Goal: Information Seeking & Learning: Find specific fact

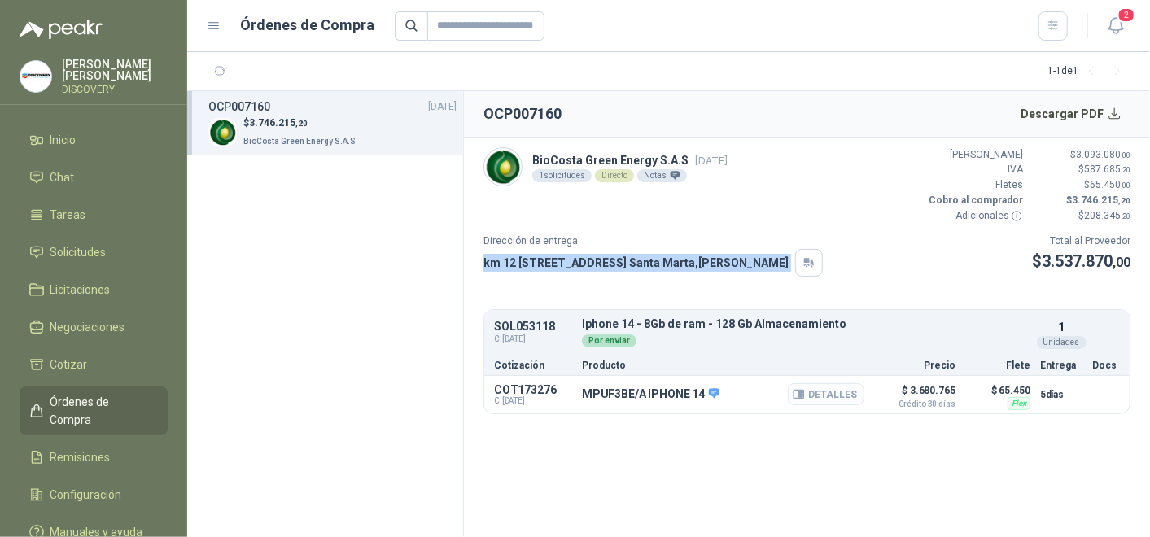
click at [821, 397] on button "Detalles" at bounding box center [826, 394] width 77 height 22
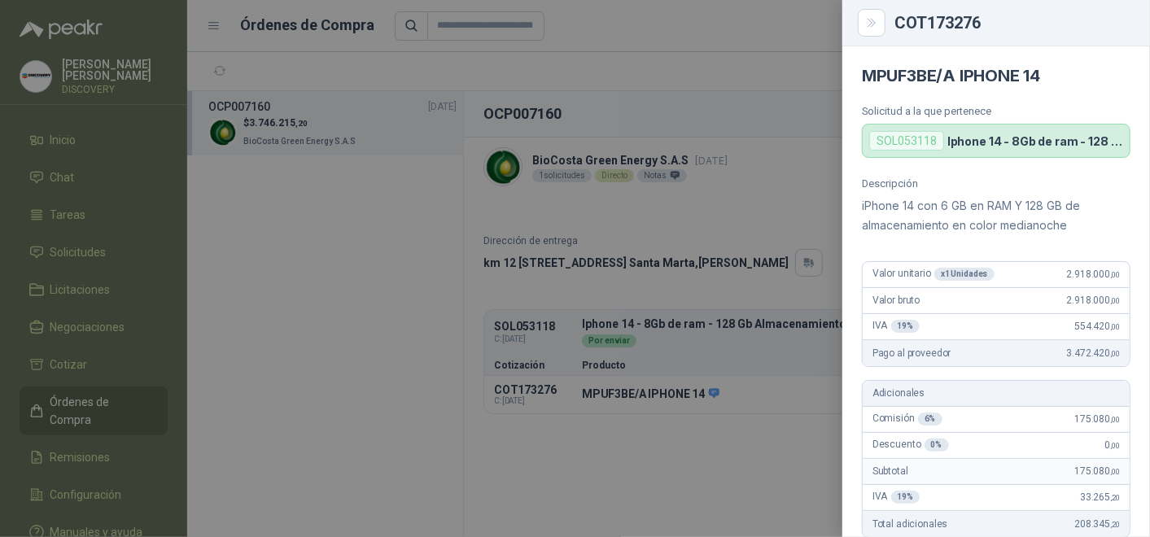
click at [933, 188] on p "Descripción" at bounding box center [996, 183] width 269 height 12
drag, startPoint x: 865, startPoint y: 74, endPoint x: 1053, endPoint y: 79, distance: 188.9
click at [1053, 79] on h4 "MPUF3BE/A IPHONE 14" at bounding box center [996, 76] width 269 height 20
copy h4 "MPUF3BE/A IPHONE 14"
drag, startPoint x: 1061, startPoint y: 274, endPoint x: 1113, endPoint y: 269, distance: 52.4
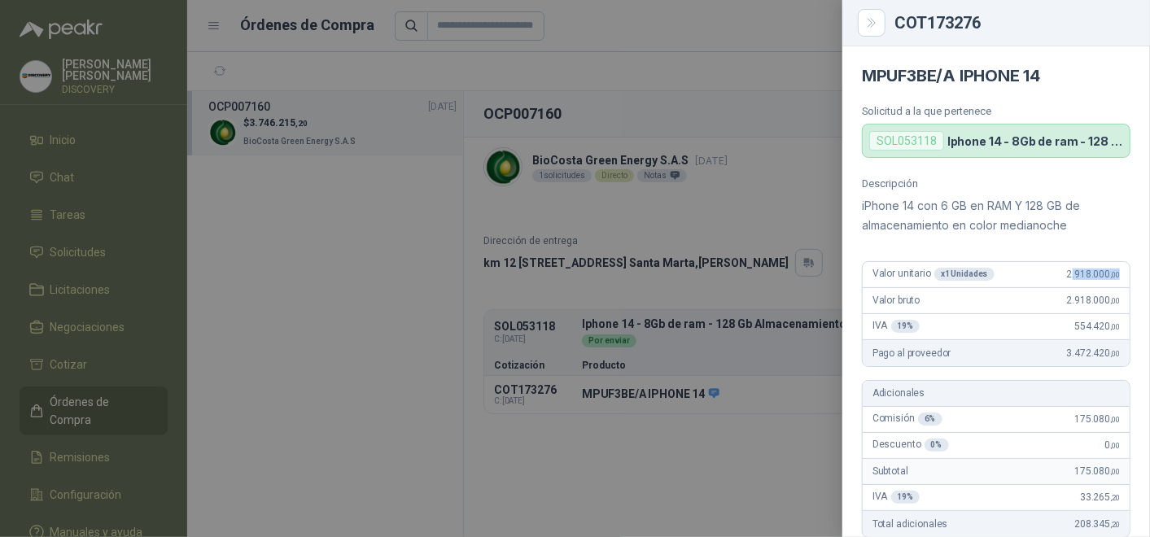
click at [1113, 269] on div "Valor unitario x 1 Unidades 2.918.000 ,00" at bounding box center [996, 275] width 267 height 26
drag, startPoint x: 1113, startPoint y: 269, endPoint x: 1091, endPoint y: 278, distance: 24.1
click at [1091, 278] on span "2.918.000 ,00" at bounding box center [1093, 274] width 53 height 11
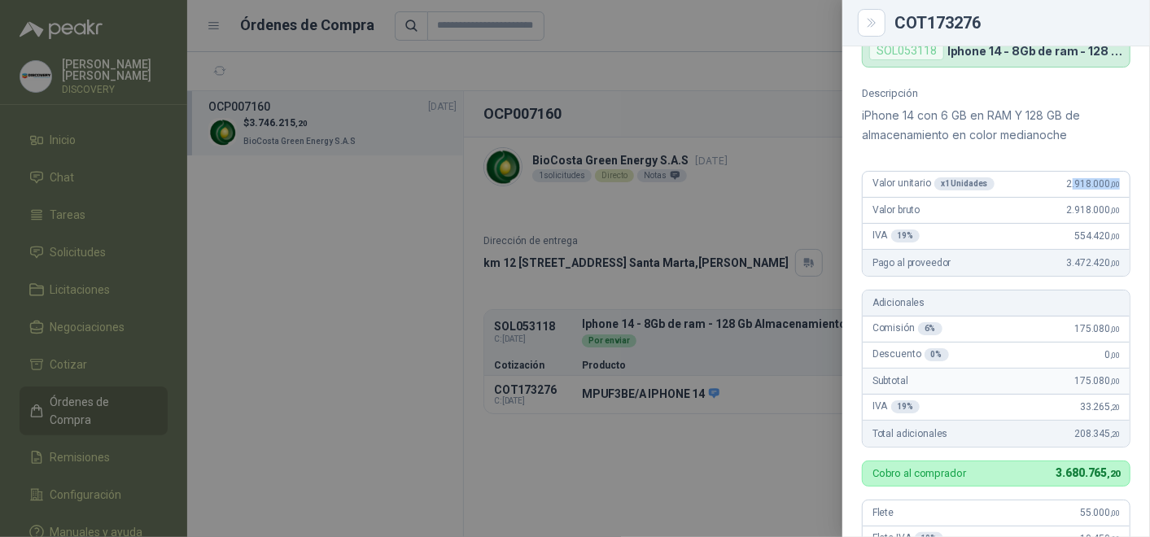
scroll to position [271, 0]
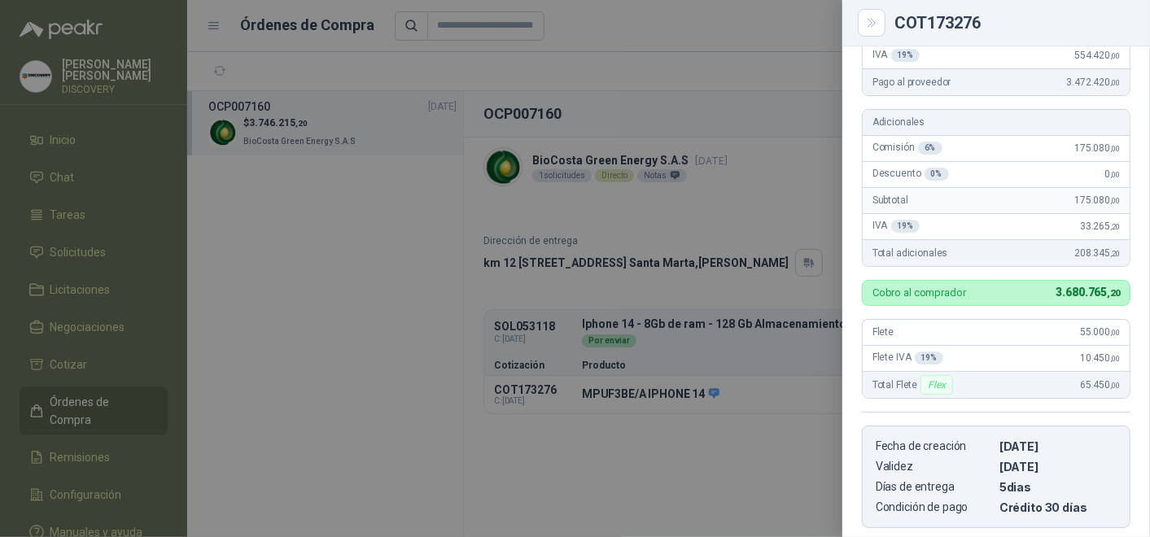
click at [777, 424] on div at bounding box center [575, 268] width 1150 height 537
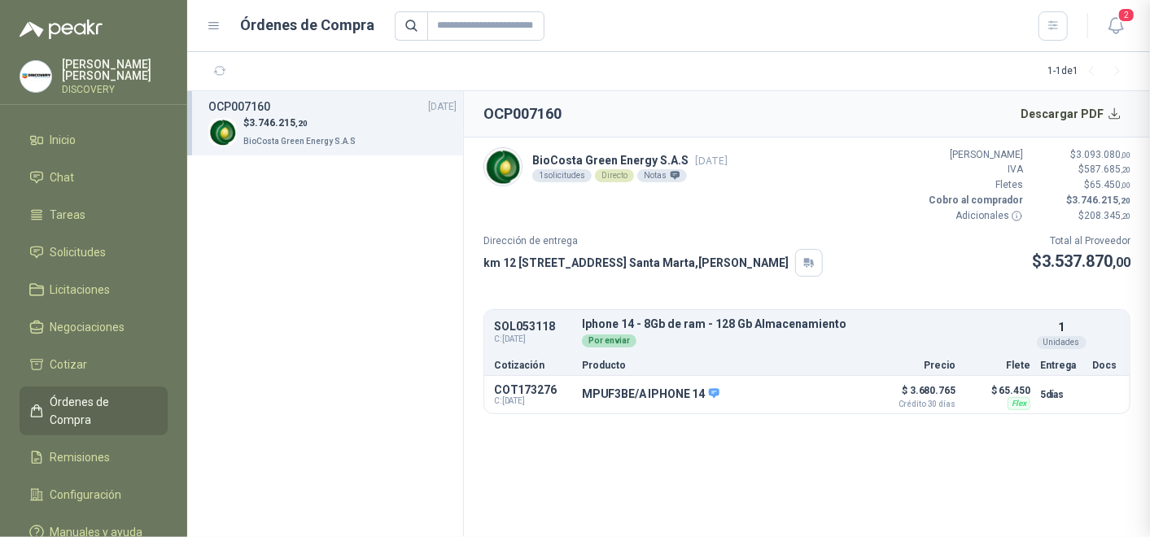
scroll to position [530, 0]
click at [688, 400] on div "MPUF3BE/A IPHONE 14 Detalles" at bounding box center [723, 395] width 283 height 28
click at [656, 423] on section "OCP007160 Descargar PDF BioCosta [PERSON_NAME] Energy S.A.S [DATE] 1 solicitude…" at bounding box center [807, 314] width 686 height 446
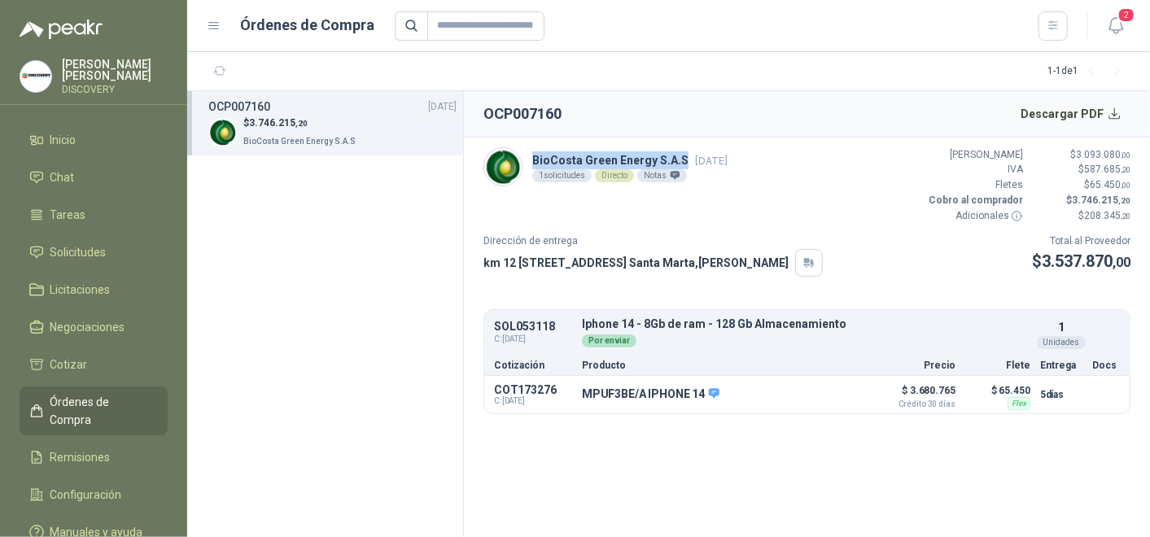
drag, startPoint x: 533, startPoint y: 157, endPoint x: 685, endPoint y: 156, distance: 151.4
click at [685, 156] on p "BioCosta [PERSON_NAME] Energy S.A.S [DATE]" at bounding box center [629, 160] width 195 height 18
copy p "BioCosta Green Energy S.A.S"
click at [395, 361] on section "OCP007160 [DATE] $ 3.746.215 ,20 BioCosta [PERSON_NAME] Energy S.A.S" at bounding box center [325, 314] width 277 height 446
click at [911, 421] on article "BioCosta [PERSON_NAME] Energy S.A.S [DATE] 1 solicitudes Directo Notas Valor Br…" at bounding box center [807, 281] width 686 height 287
